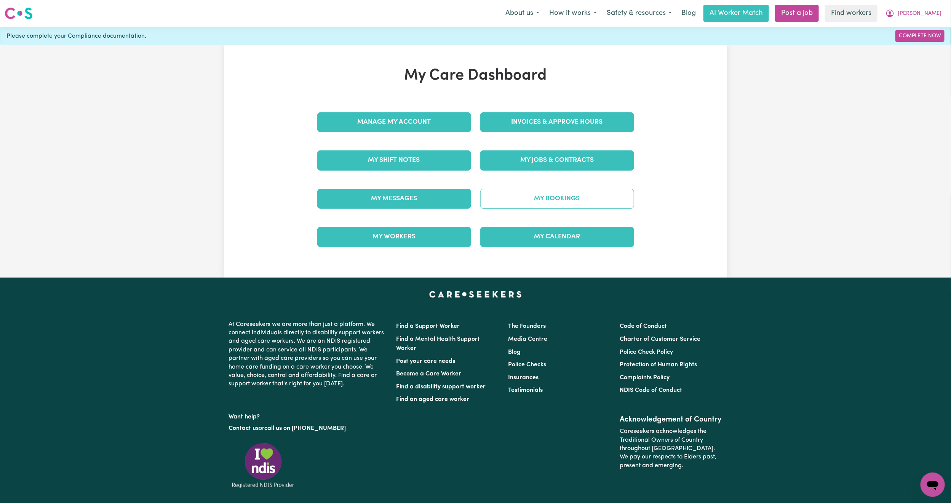
click at [541, 199] on link "My Bookings" at bounding box center [557, 199] width 154 height 20
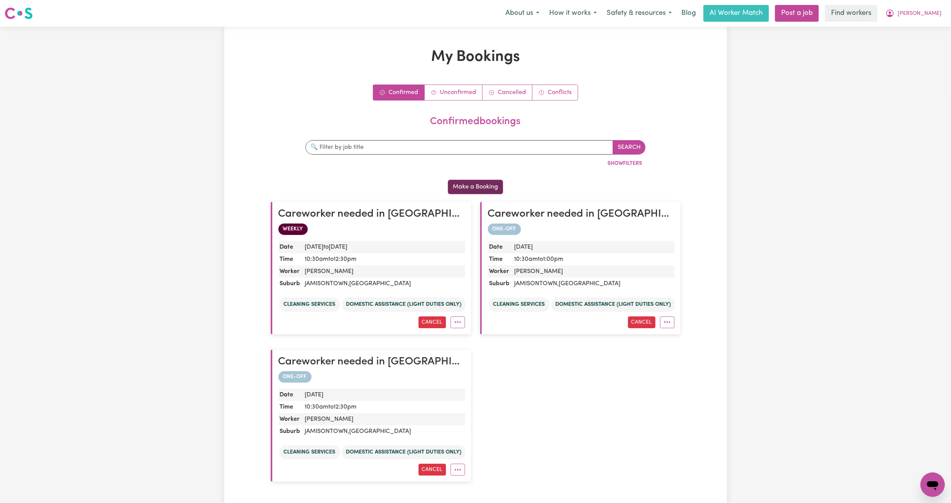
click at [480, 182] on button "Make a Booking" at bounding box center [475, 187] width 55 height 14
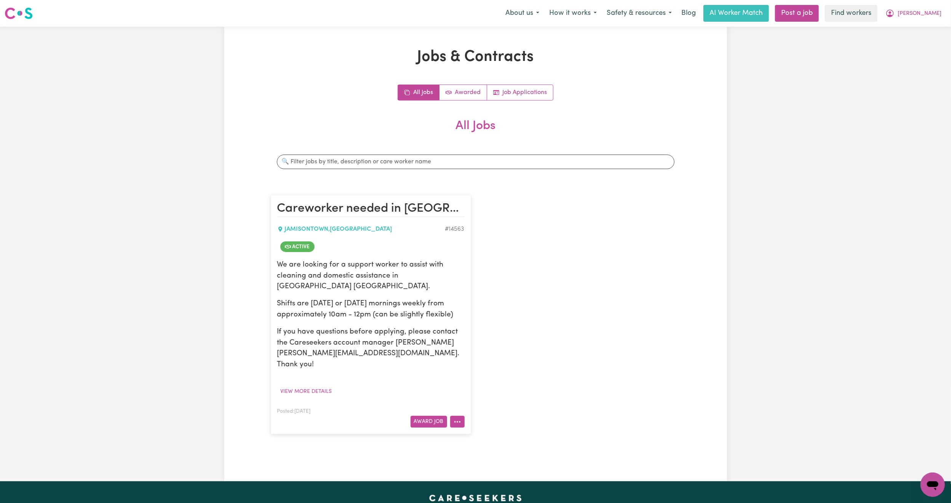
click at [452, 416] on button "More options" at bounding box center [457, 422] width 14 height 12
click at [496, 335] on link "Make Booking" at bounding box center [487, 342] width 74 height 15
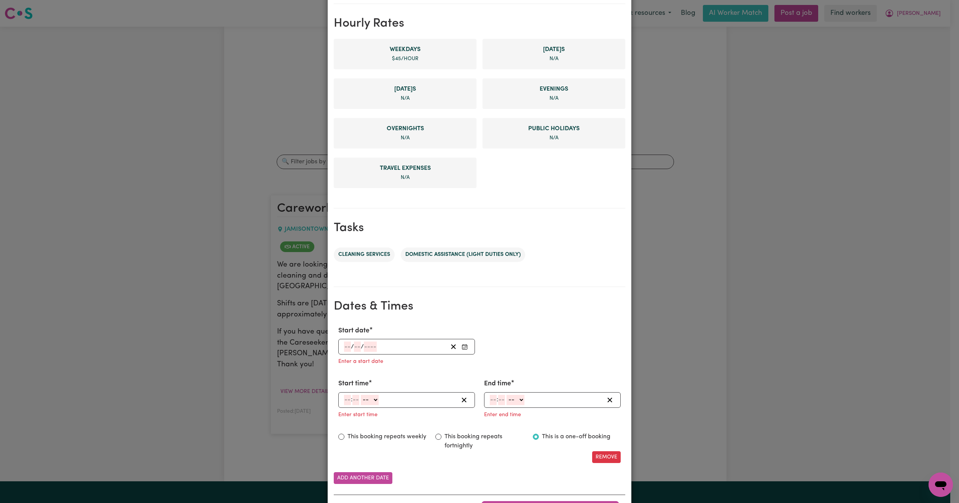
scroll to position [211, 0]
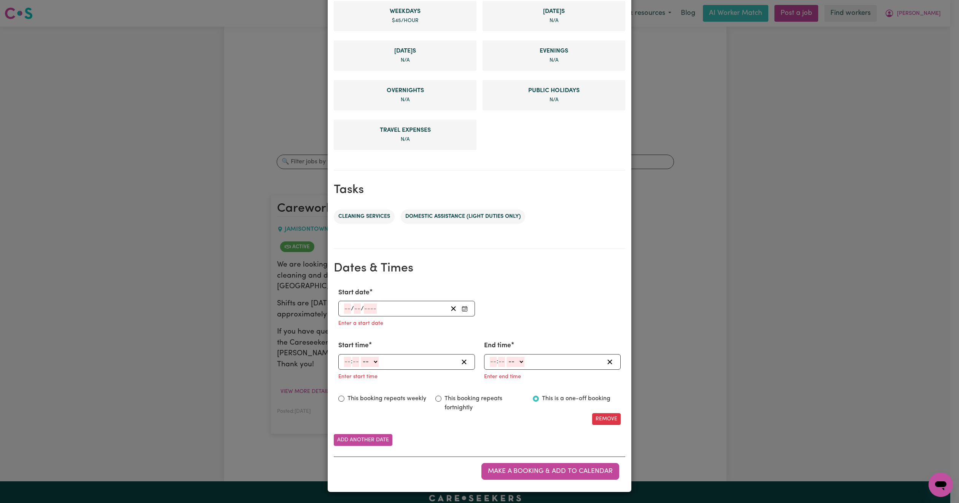
click at [463, 307] on icon "Enter Start date" at bounding box center [465, 309] width 6 height 6
click at [345, 381] on abbr "11" at bounding box center [348, 384] width 7 height 6
type input "[DATE]"
type input "11"
type input "8"
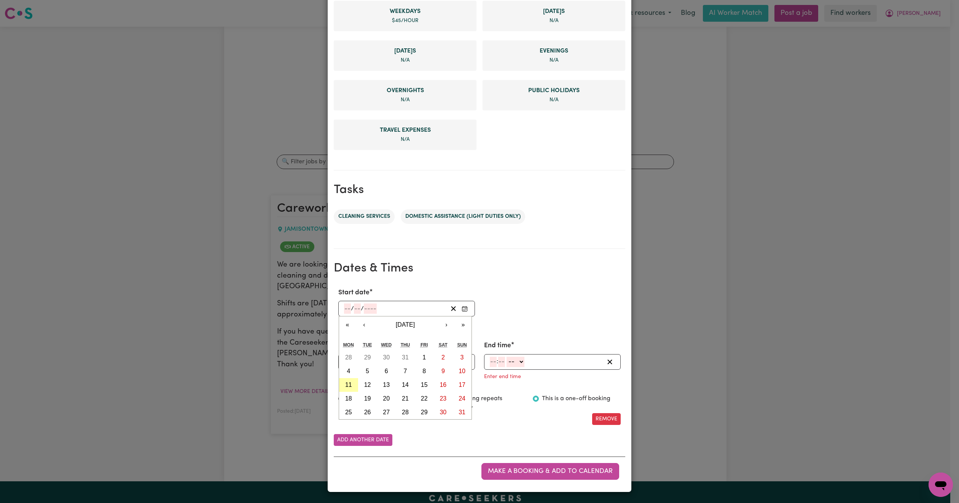
type input "2025"
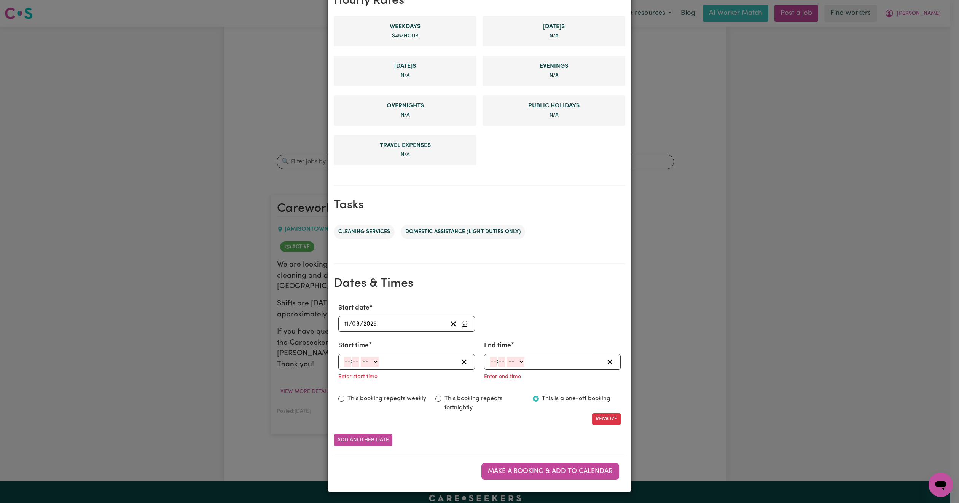
click at [345, 362] on input "number" at bounding box center [347, 362] width 7 height 10
type input "10"
type input "30"
click at [373, 358] on select "-- AM PM" at bounding box center [371, 362] width 18 height 10
select select "am"
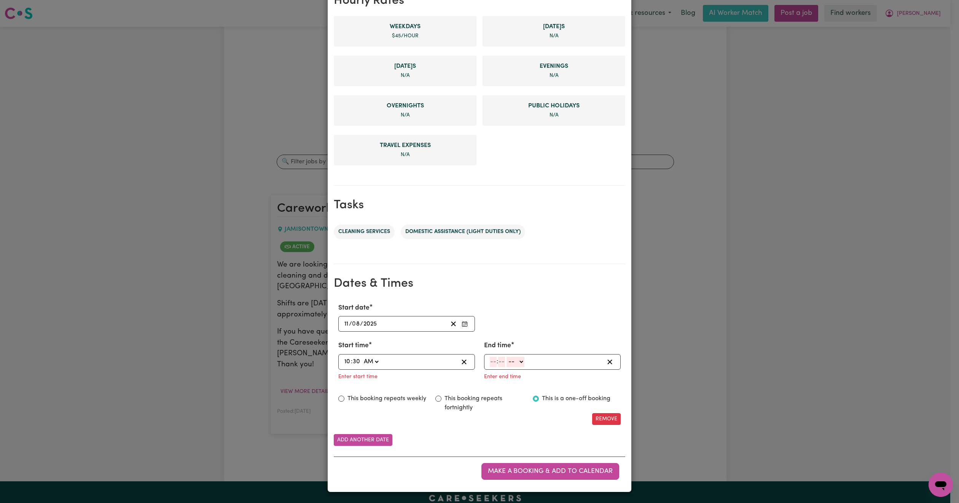
click at [362, 357] on select "-- AM PM" at bounding box center [371, 362] width 18 height 10
type input "10:30"
click at [490, 360] on input "number" at bounding box center [493, 362] width 7 height 10
type input "12"
type input "30"
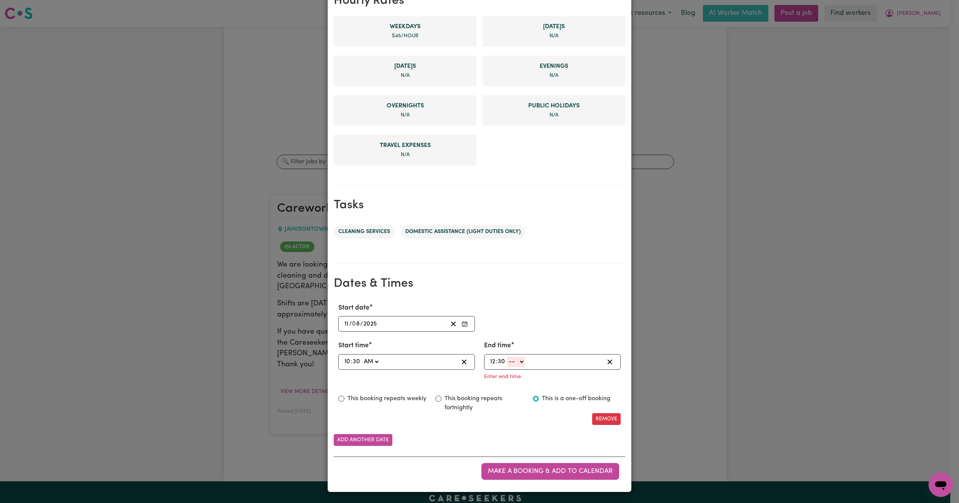
drag, startPoint x: 515, startPoint y: 357, endPoint x: 518, endPoint y: 362, distance: 5.3
click at [515, 357] on select "-- AM PM" at bounding box center [516, 362] width 18 height 10
select select "pm"
click at [507, 367] on select "-- AM PM" at bounding box center [516, 362] width 18 height 10
type input "12:30"
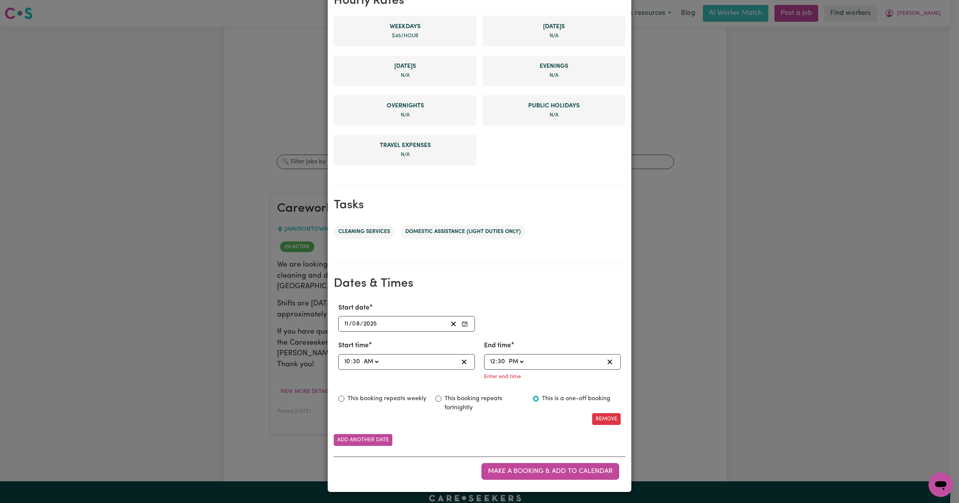
scroll to position [180, 0]
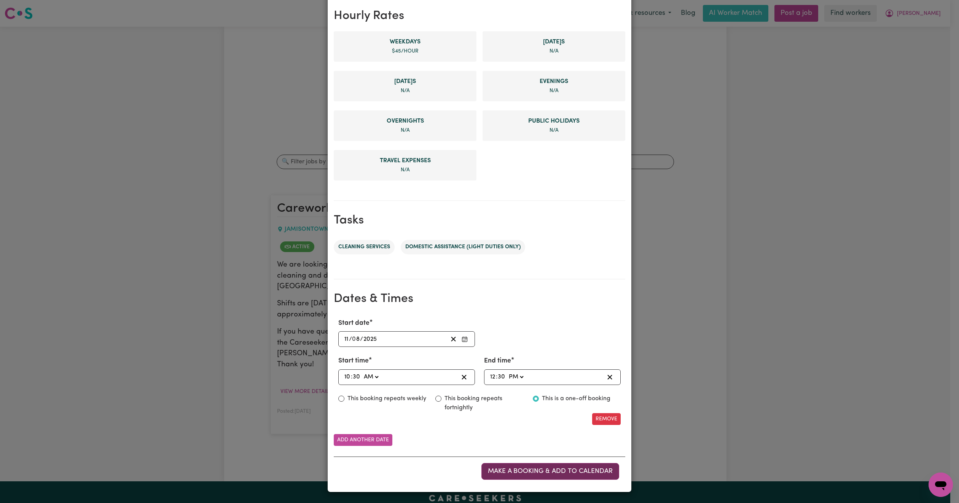
click at [502, 468] on span "Make a booking & add to calendar" at bounding box center [550, 471] width 125 height 6
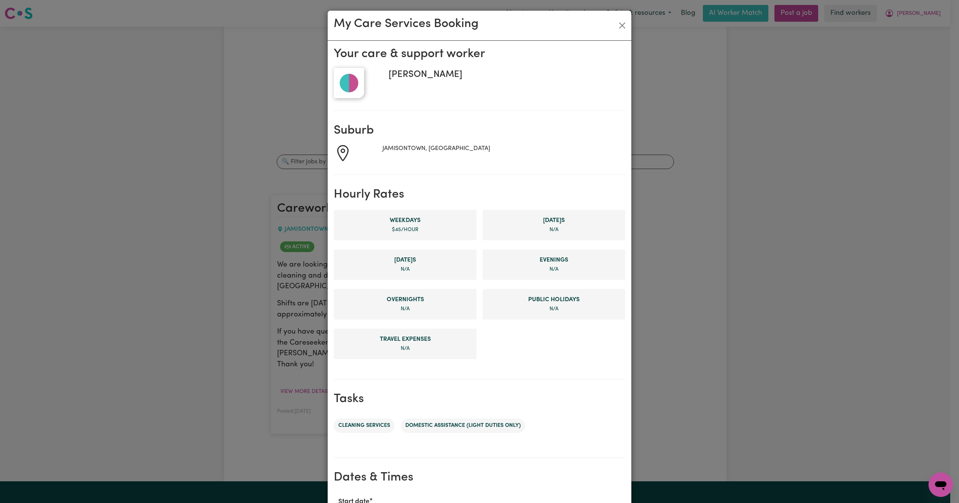
scroll to position [0, 0]
click at [616, 28] on button "Close" at bounding box center [622, 26] width 12 height 12
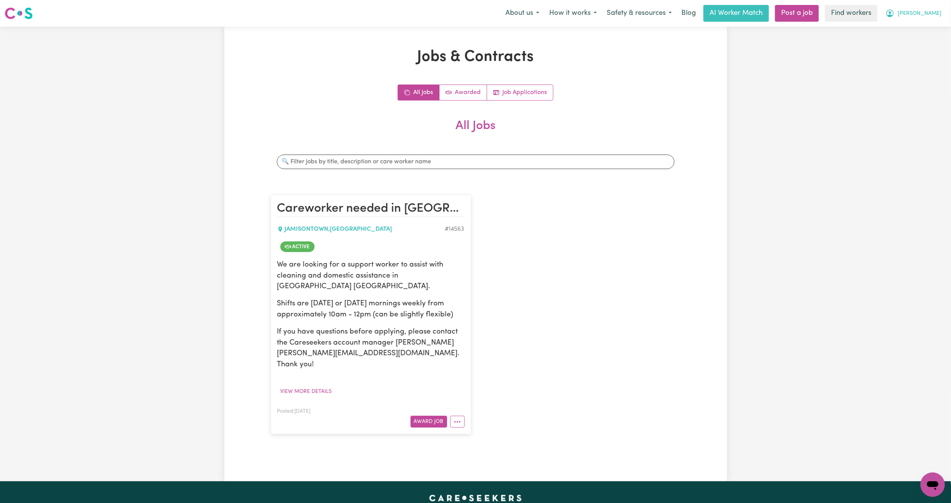
click at [894, 14] on icon "My Account" at bounding box center [889, 13] width 9 height 9
click at [922, 26] on link "My Dashboard" at bounding box center [916, 29] width 60 height 14
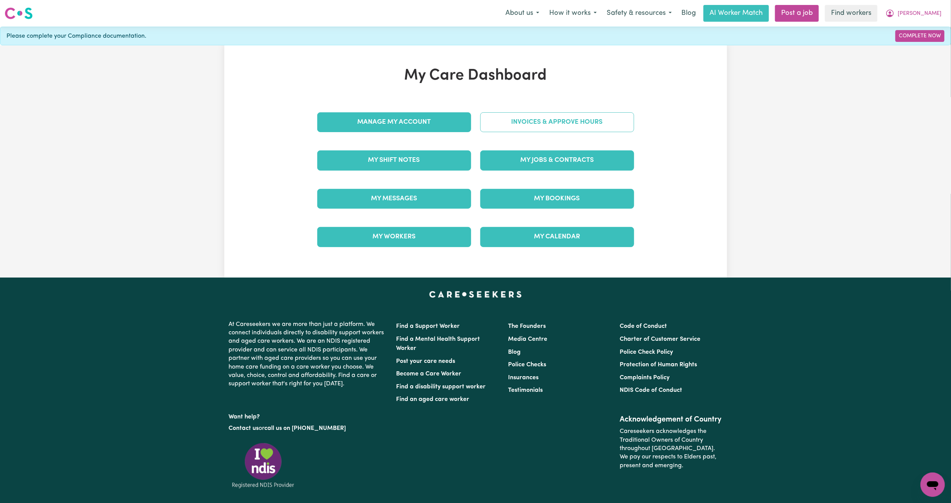
click at [571, 119] on link "Invoices & Approve Hours" at bounding box center [557, 122] width 154 height 20
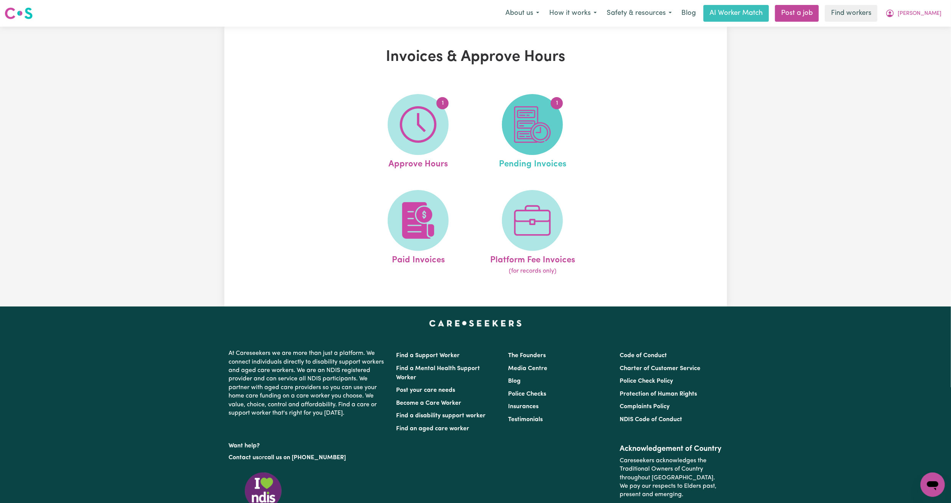
click at [527, 135] on img at bounding box center [532, 124] width 37 height 37
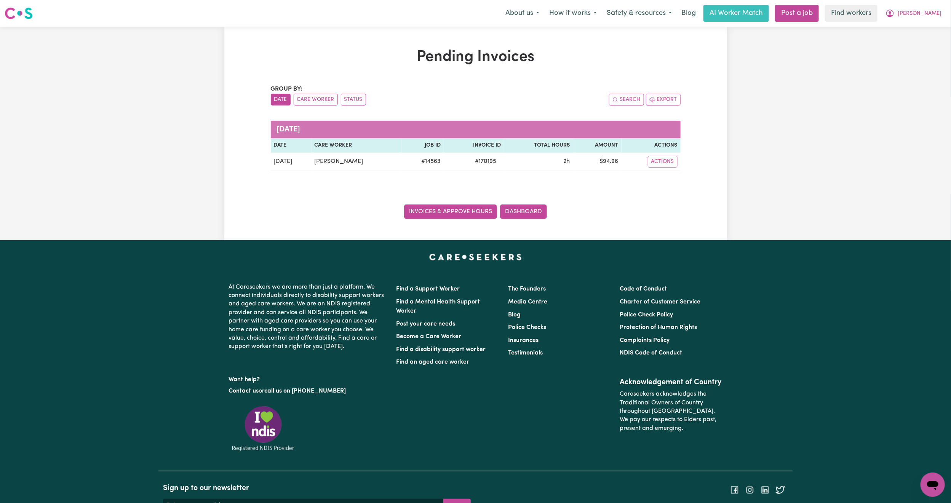
click at [448, 206] on link "Invoices & Approve Hours" at bounding box center [450, 211] width 93 height 14
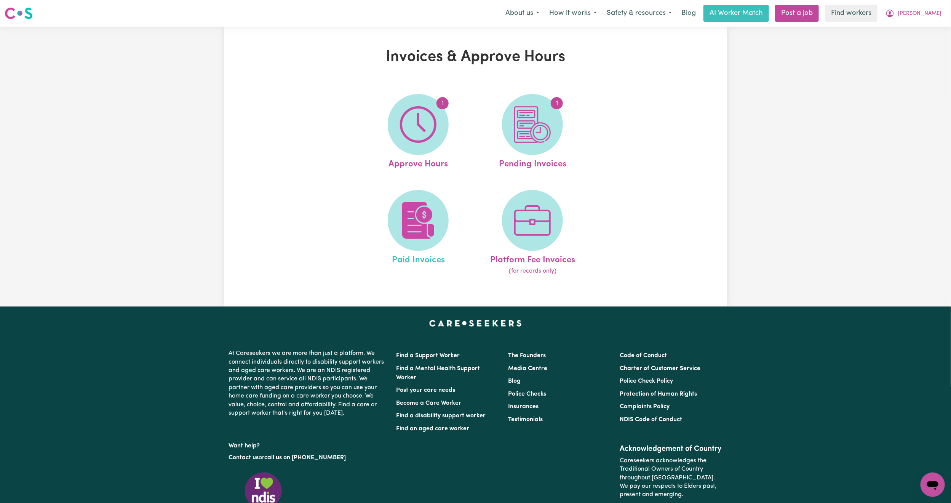
click at [446, 204] on link "Paid Invoices" at bounding box center [418, 233] width 110 height 86
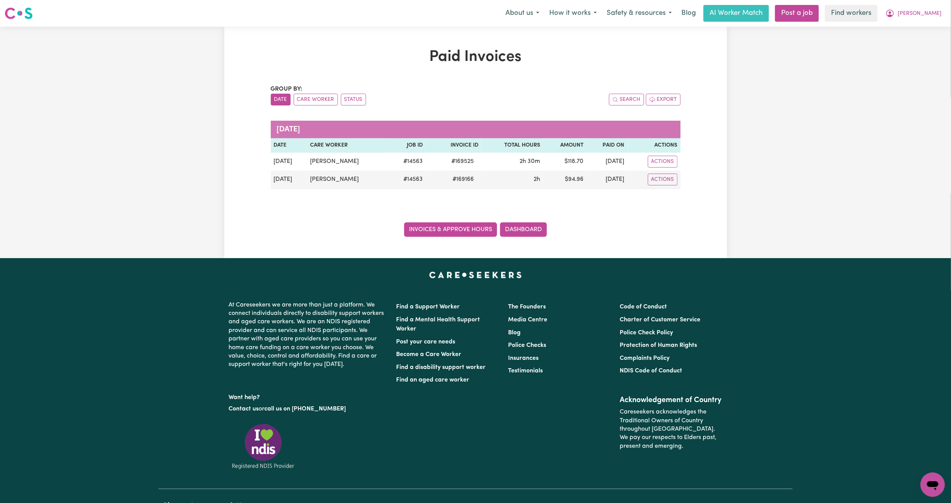
click at [447, 229] on link "Invoices & Approve Hours" at bounding box center [450, 229] width 93 height 14
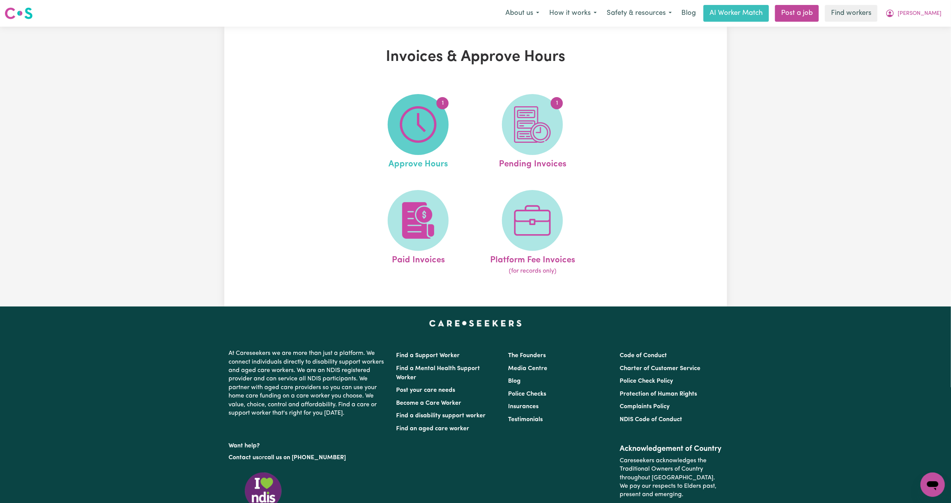
click at [425, 140] on img at bounding box center [418, 124] width 37 height 37
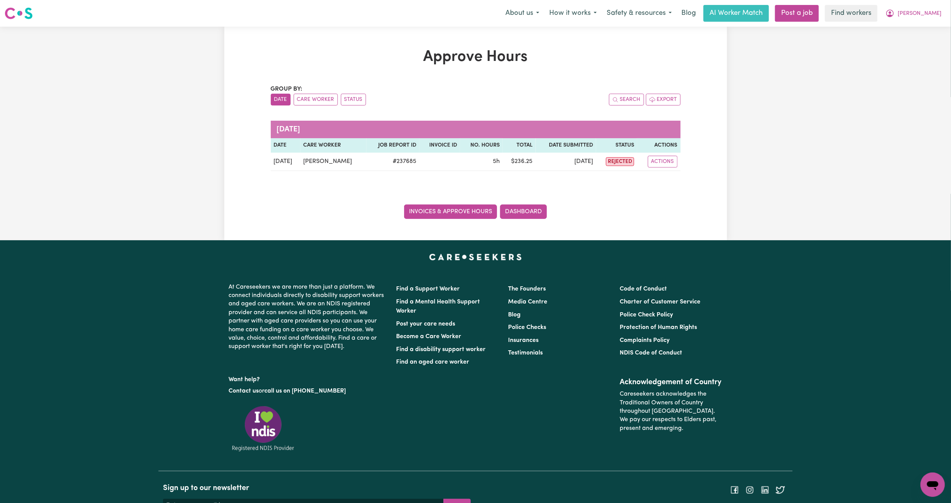
click at [446, 206] on link "Invoices & Approve Hours" at bounding box center [450, 211] width 93 height 14
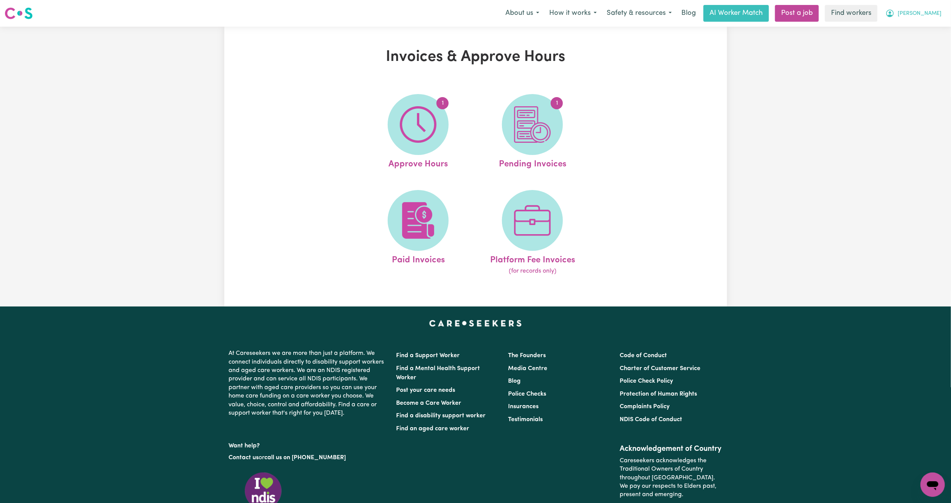
click at [931, 11] on span "[PERSON_NAME]" at bounding box center [919, 14] width 44 height 8
click at [923, 29] on link "My Dashboard" at bounding box center [916, 29] width 60 height 14
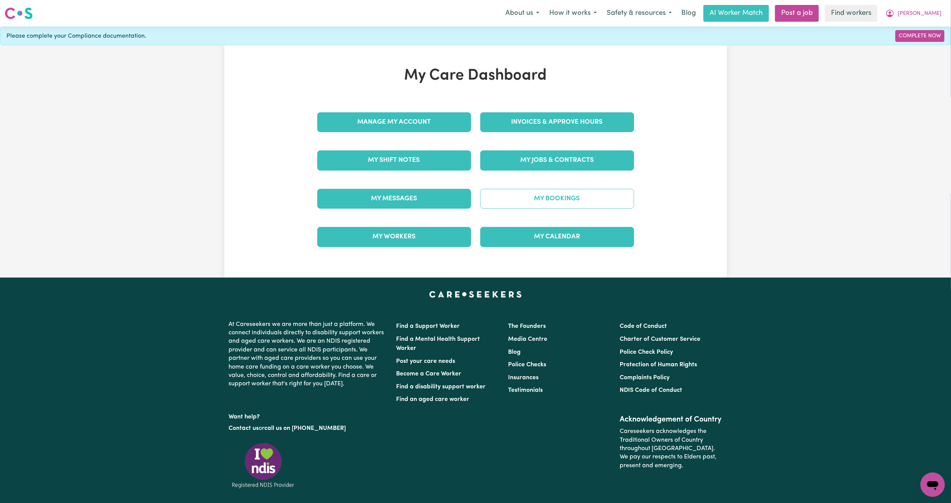
click at [521, 195] on link "My Bookings" at bounding box center [557, 199] width 154 height 20
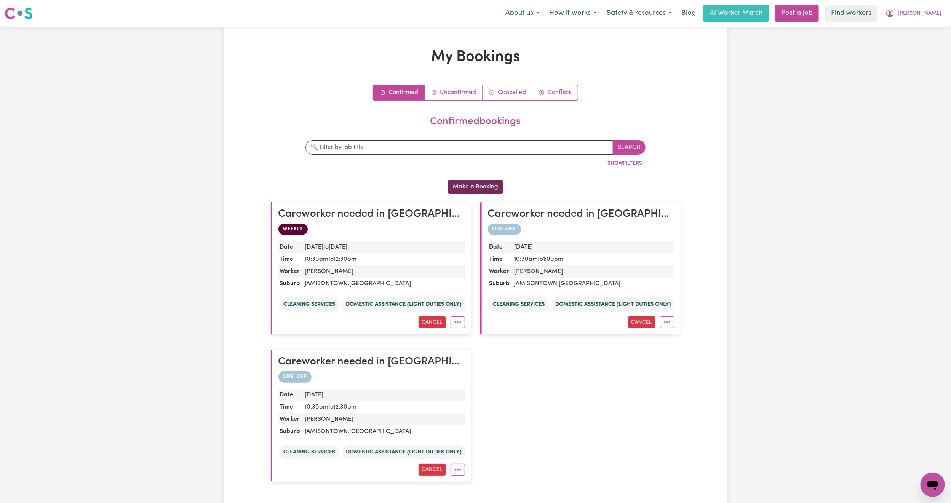
click at [463, 190] on button "Make a Booking" at bounding box center [475, 187] width 55 height 14
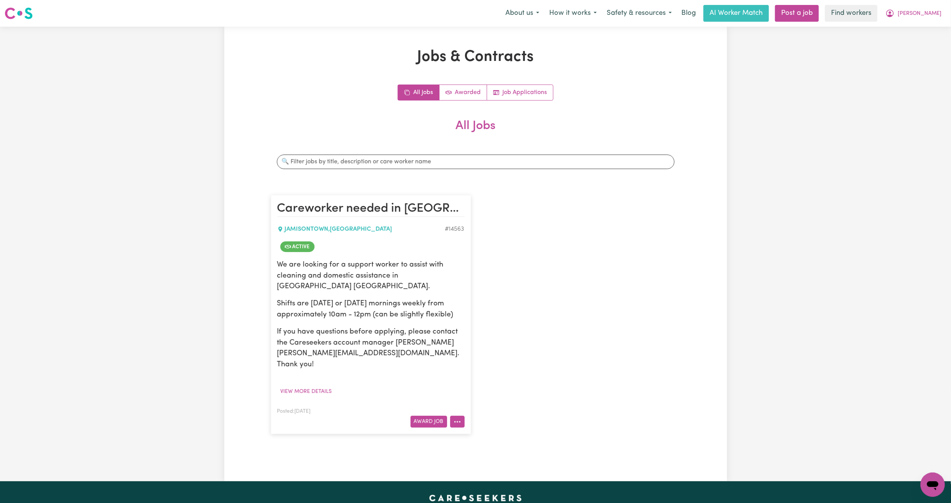
click at [458, 416] on button "More options" at bounding box center [457, 422] width 14 height 12
click at [490, 335] on link "Make Booking" at bounding box center [487, 342] width 74 height 15
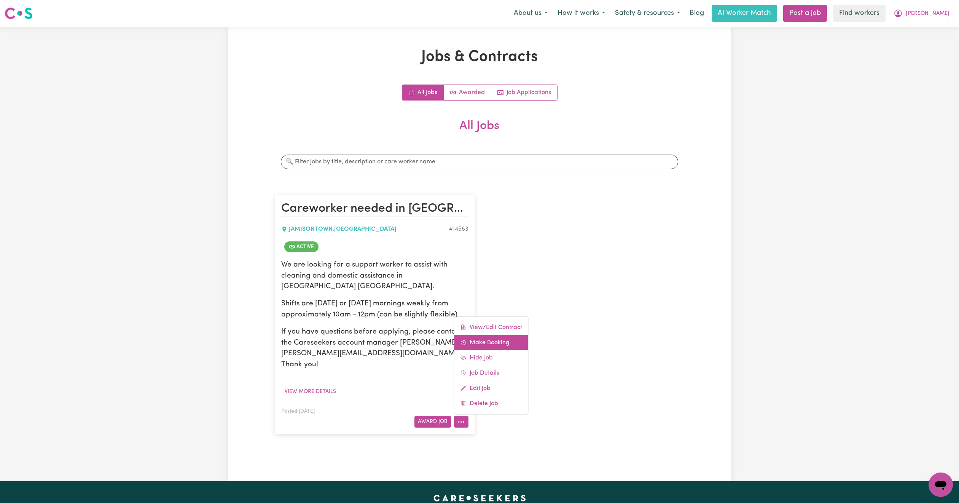
select select "pm"
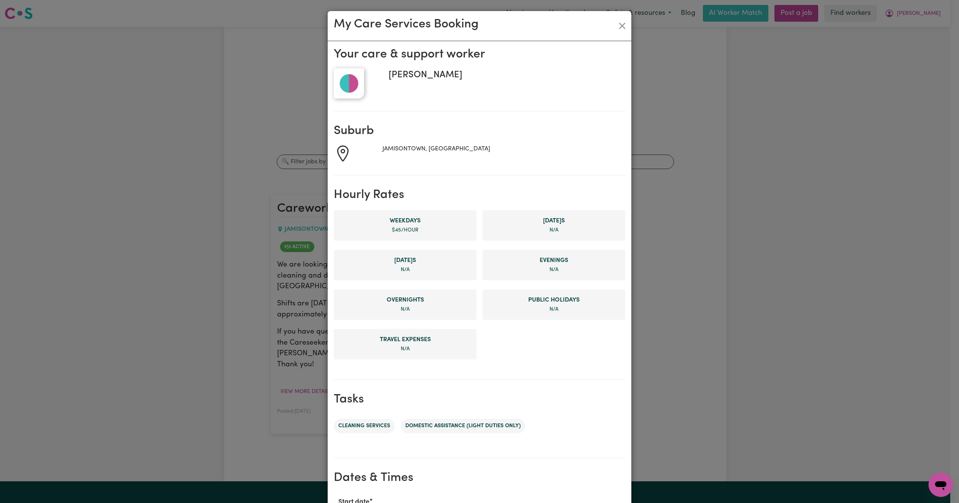
scroll to position [180, 0]
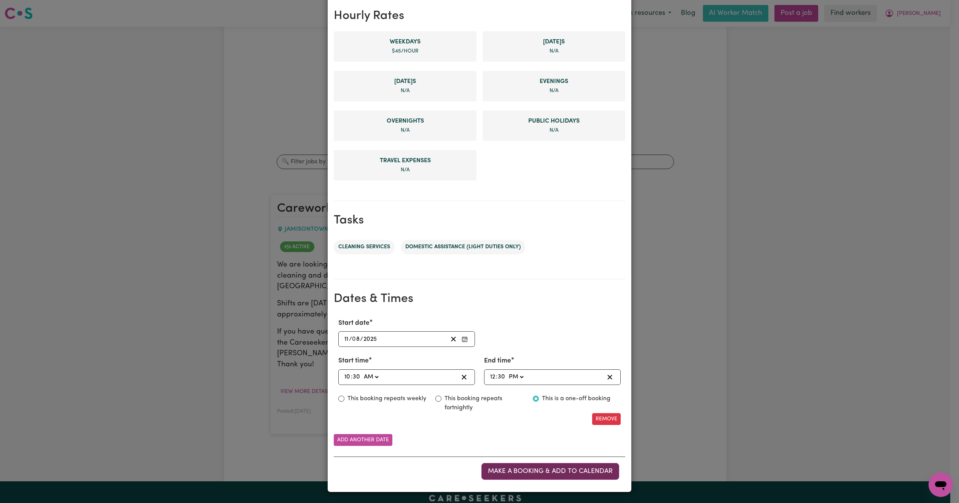
click at [499, 474] on span "Make a booking & add to calendar" at bounding box center [550, 471] width 125 height 6
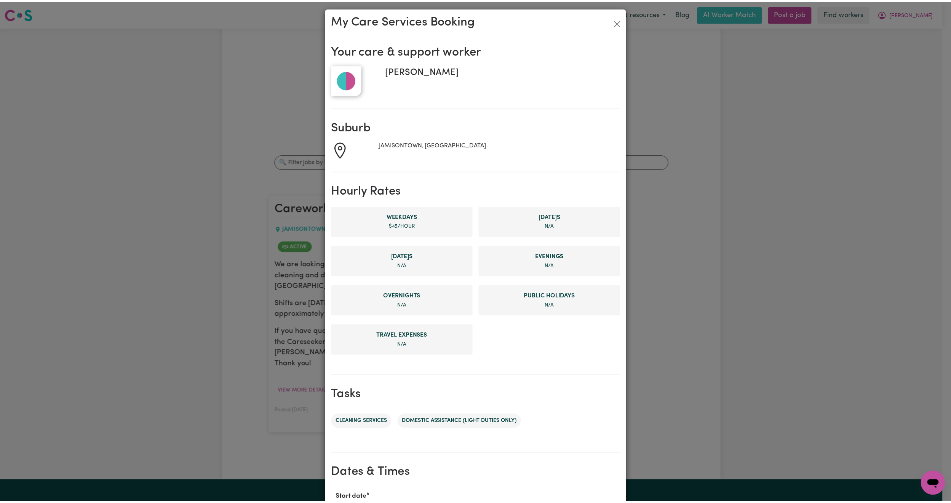
scroll to position [0, 0]
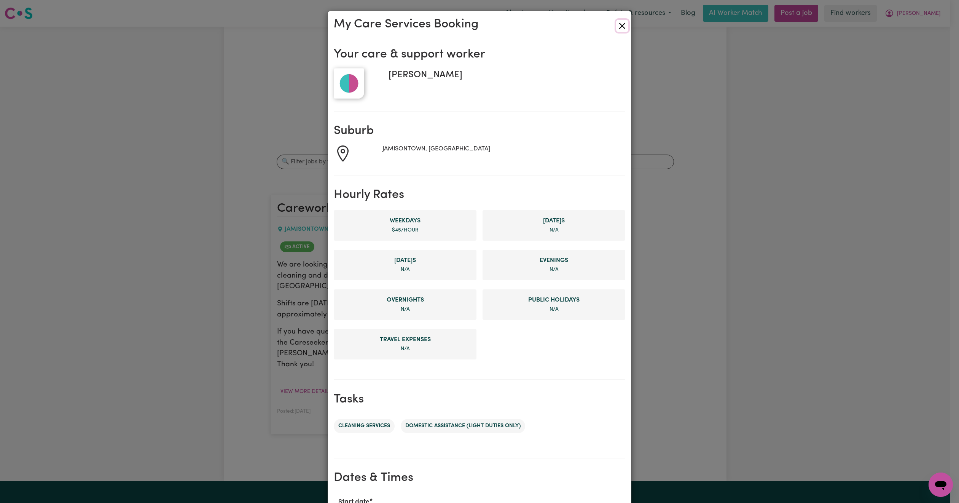
click at [616, 29] on button "Close" at bounding box center [622, 26] width 12 height 12
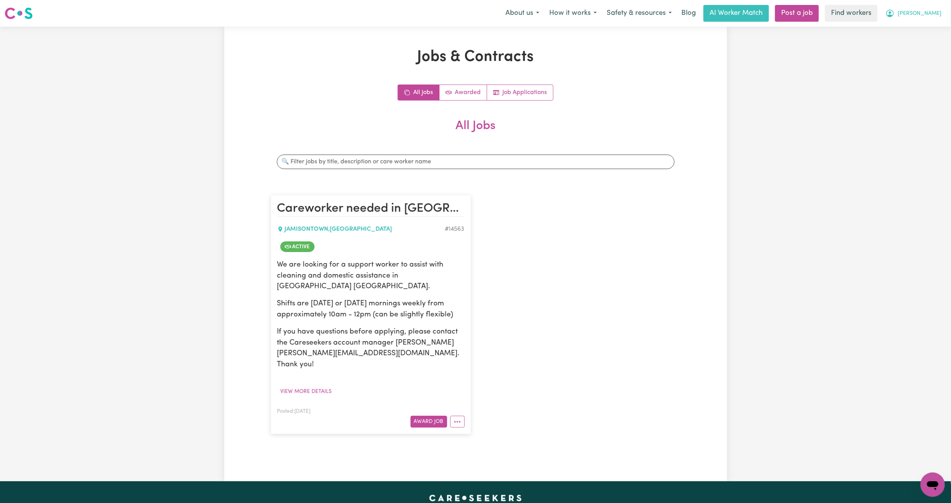
click at [930, 12] on span "[PERSON_NAME]" at bounding box center [919, 14] width 44 height 8
click at [919, 27] on link "My Dashboard" at bounding box center [916, 29] width 60 height 14
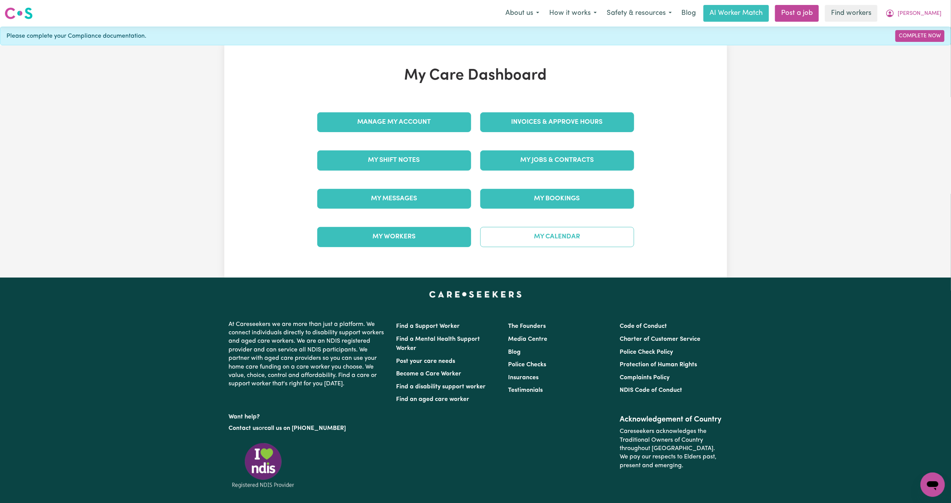
click at [558, 241] on link "My Calendar" at bounding box center [557, 237] width 154 height 20
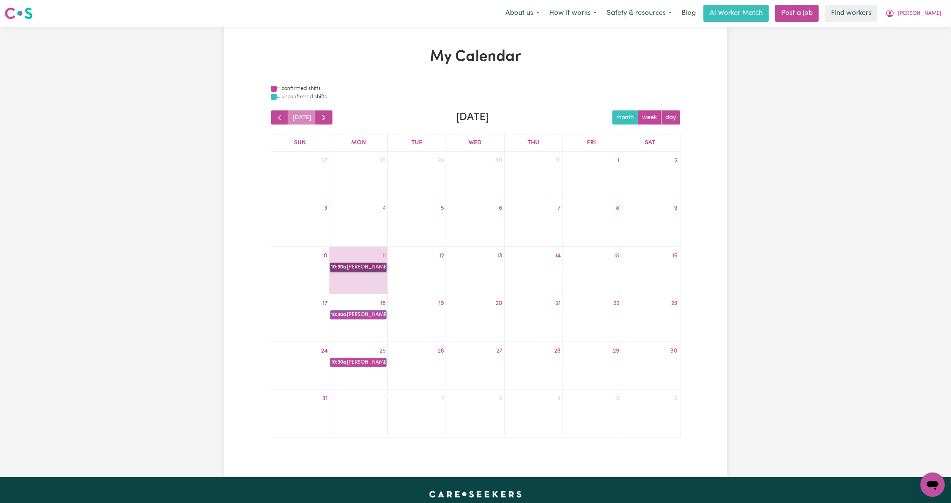
click at [352, 267] on link "10:30a [PERSON_NAME]" at bounding box center [358, 267] width 56 height 9
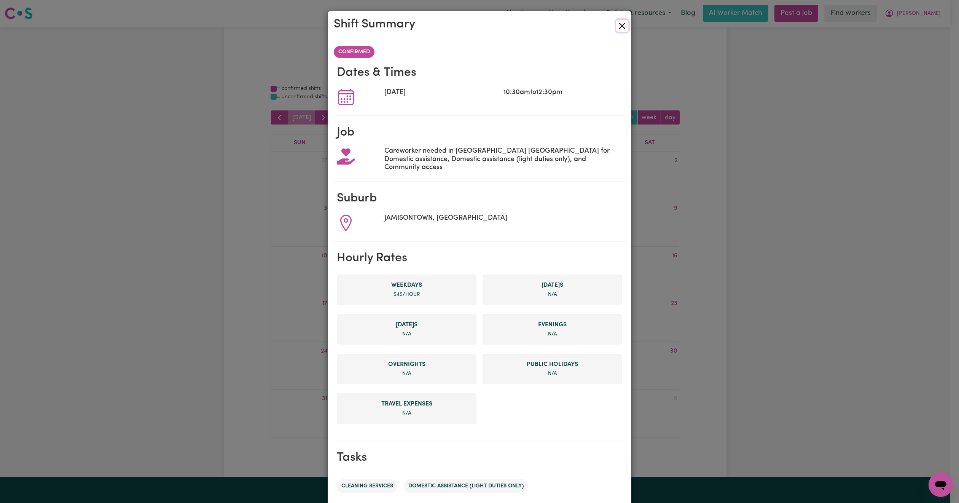
click at [618, 24] on button "Close" at bounding box center [622, 26] width 12 height 12
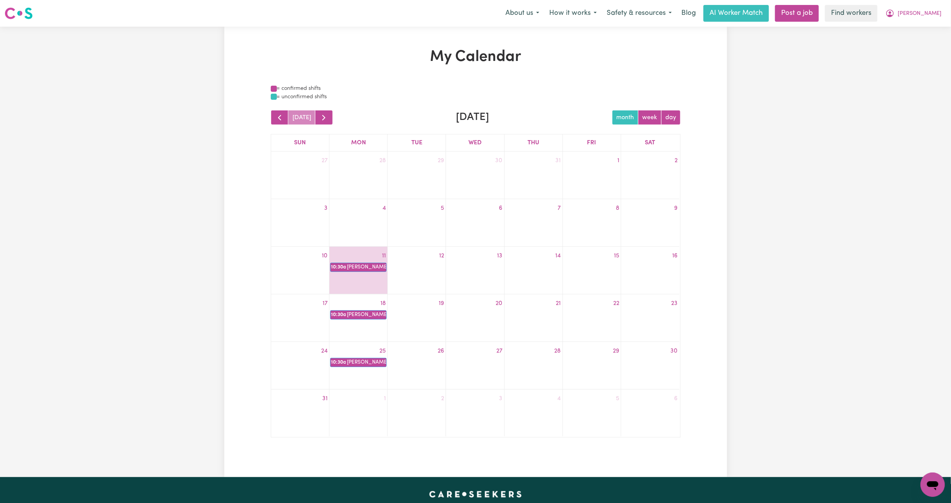
click at [438, 274] on div at bounding box center [417, 268] width 58 height 12
click at [926, 13] on button "[PERSON_NAME]" at bounding box center [913, 13] width 66 height 16
click at [910, 46] on link "Logout" at bounding box center [916, 44] width 60 height 14
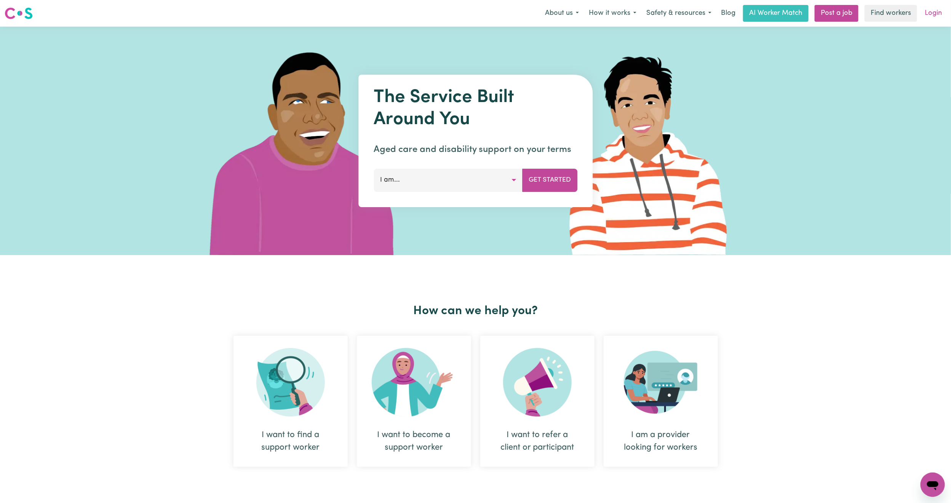
click at [931, 11] on link "Login" at bounding box center [933, 13] width 26 height 17
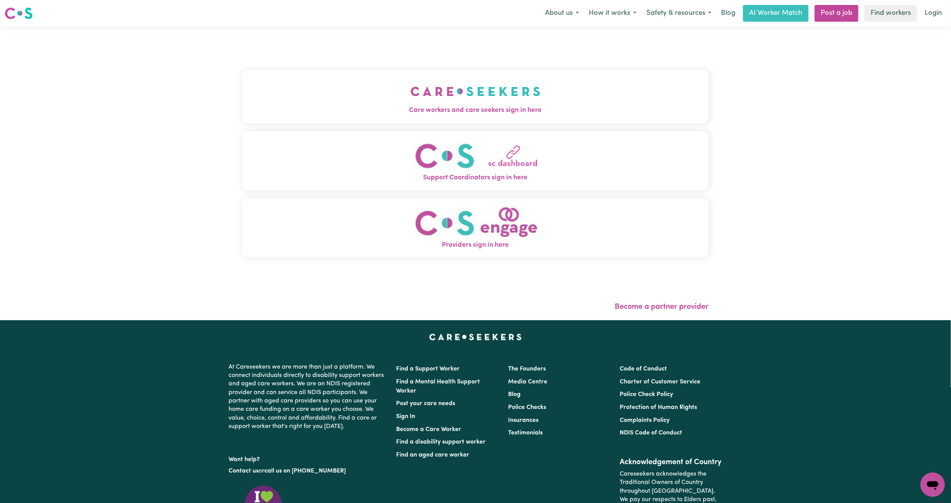
click at [467, 93] on img "Care workers and care seekers sign in here" at bounding box center [475, 91] width 130 height 28
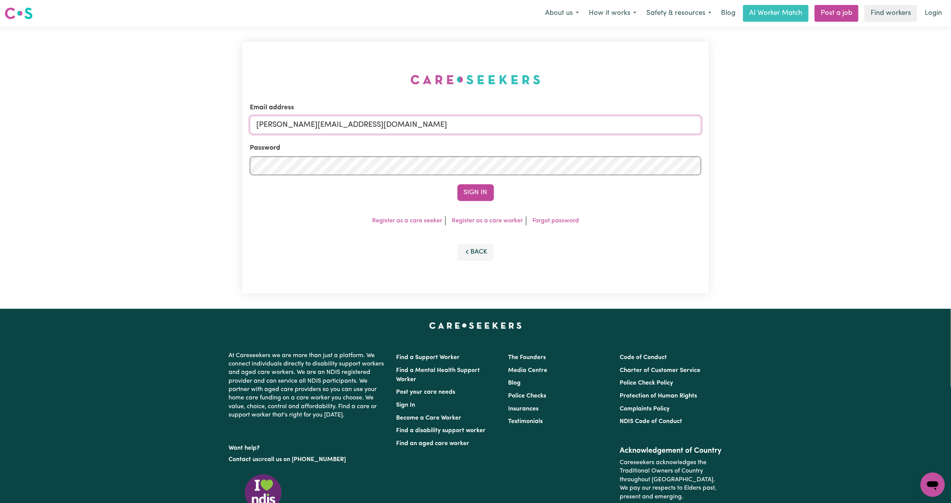
click at [352, 120] on input "[PERSON_NAME][EMAIL_ADDRESS][DOMAIN_NAME]" at bounding box center [475, 125] width 451 height 18
drag, startPoint x: 295, startPoint y: 126, endPoint x: 480, endPoint y: 142, distance: 186.1
click at [480, 142] on form "Email address [EMAIL_ADDRESS][PERSON_NAME][DOMAIN_NAME] Password Sign In" at bounding box center [475, 152] width 451 height 98
type input "superuser~[PERSON_NAME][EMAIL_ADDRESS][DOMAIN_NAME]"
click at [475, 194] on button "Sign In" at bounding box center [475, 192] width 37 height 17
